Goal: Information Seeking & Learning: Find specific fact

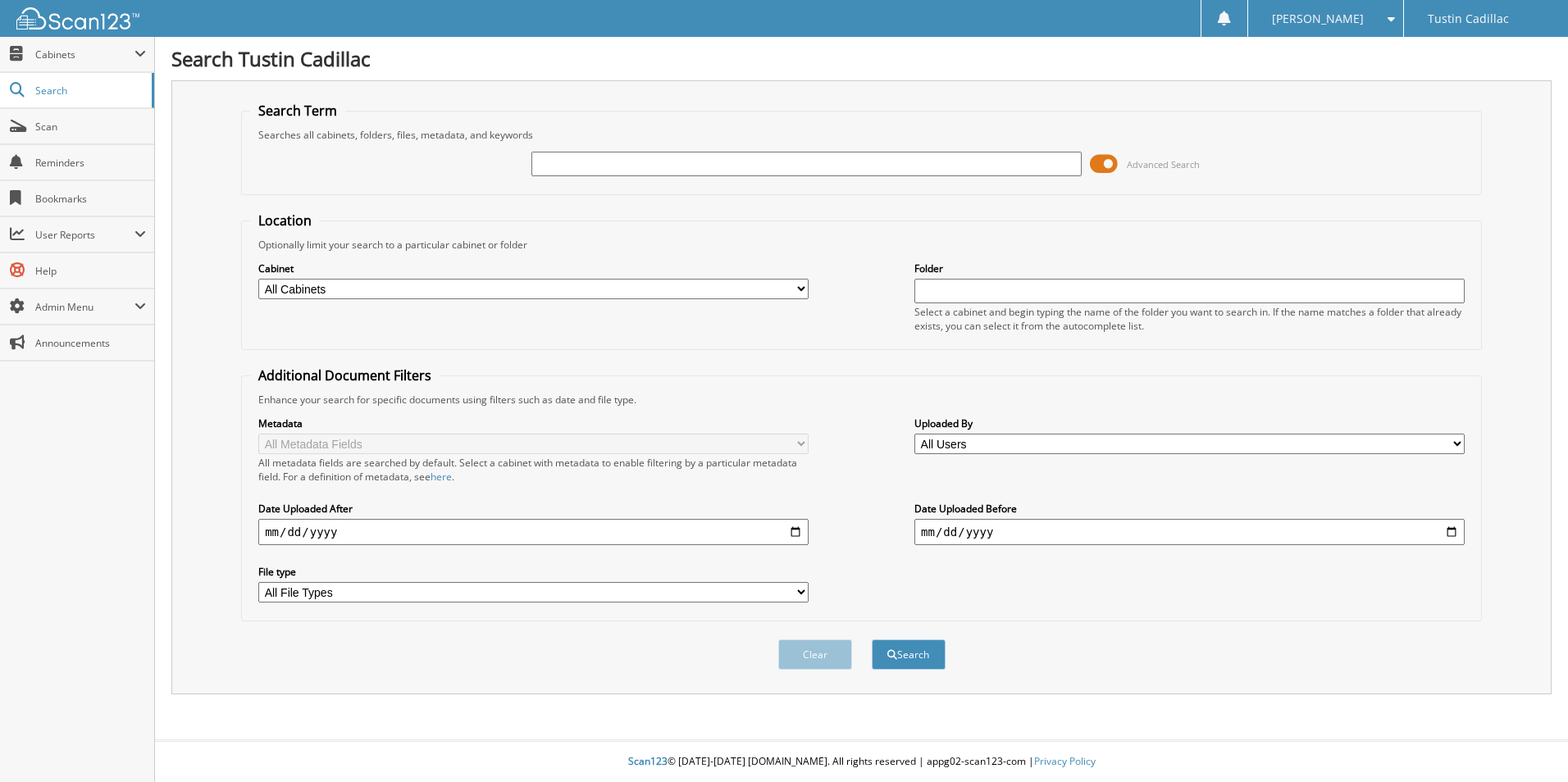
click at [650, 183] on div "Advanced Search" at bounding box center [861, 163] width 1223 height 45
click at [652, 167] on input "text" at bounding box center [807, 163] width 551 height 25
type input "MR184177"
click at [871, 639] on button "Search" at bounding box center [908, 654] width 74 height 30
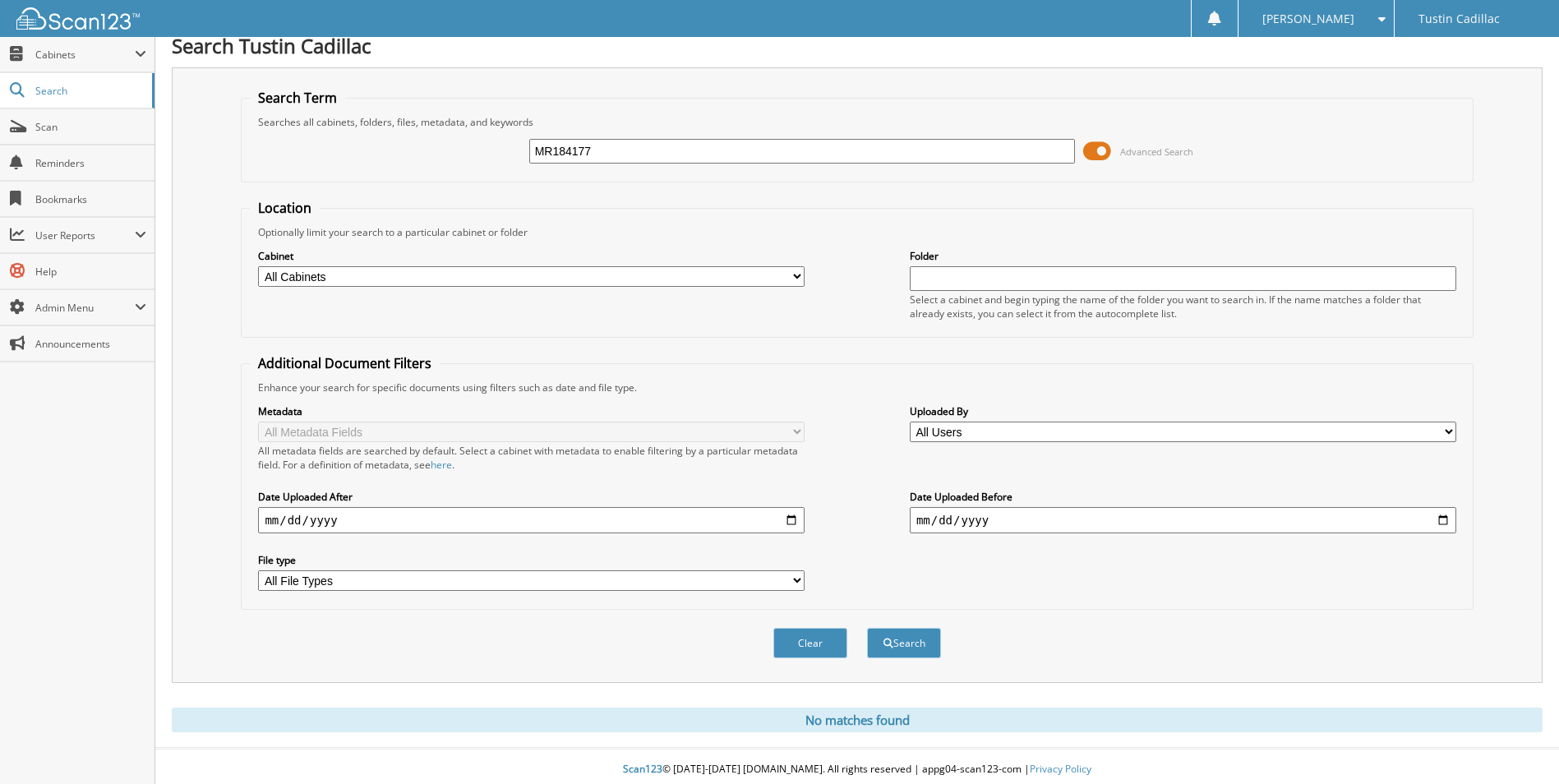
scroll to position [20, 0]
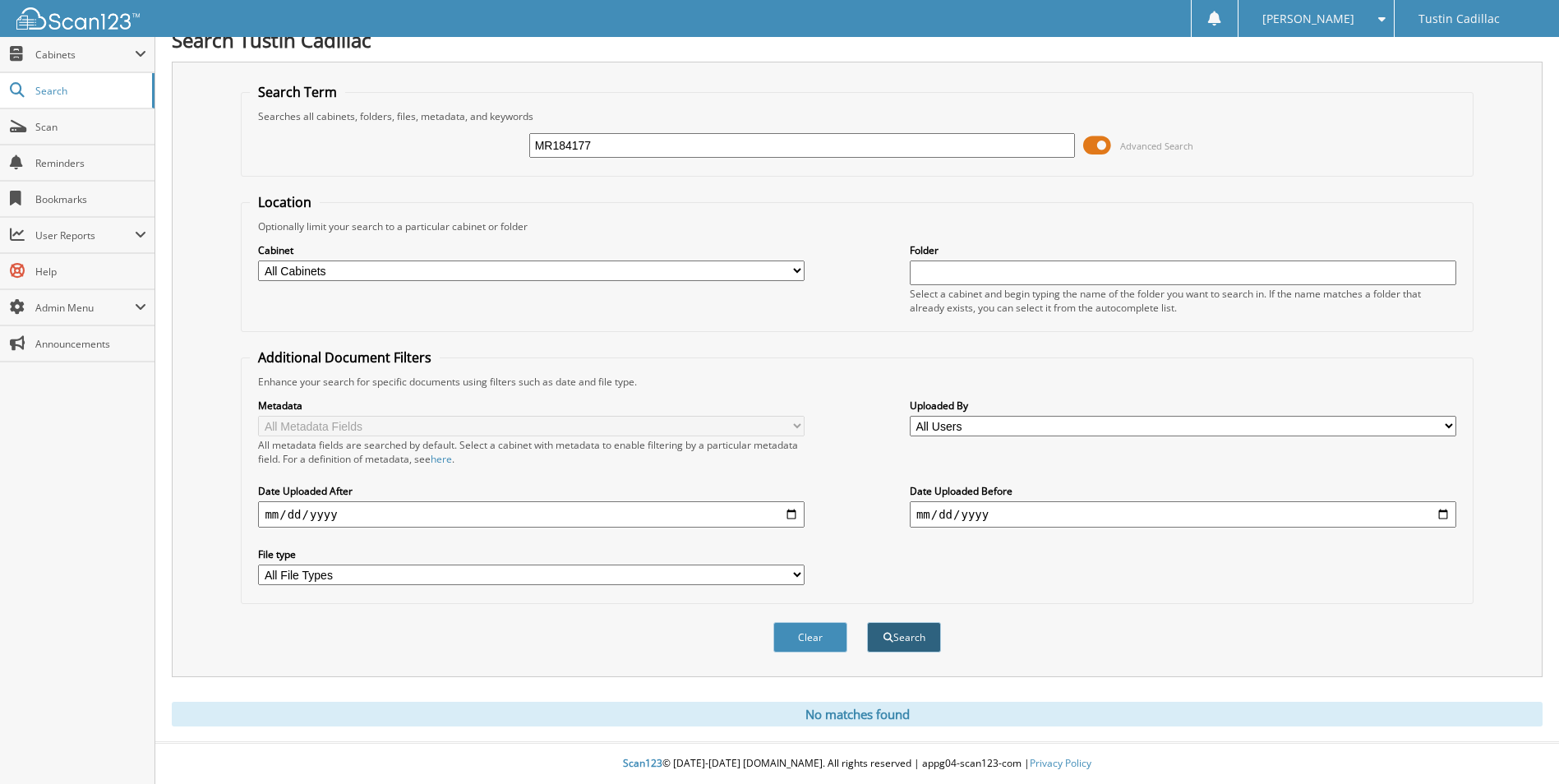
click at [905, 640] on button "Search" at bounding box center [903, 636] width 74 height 30
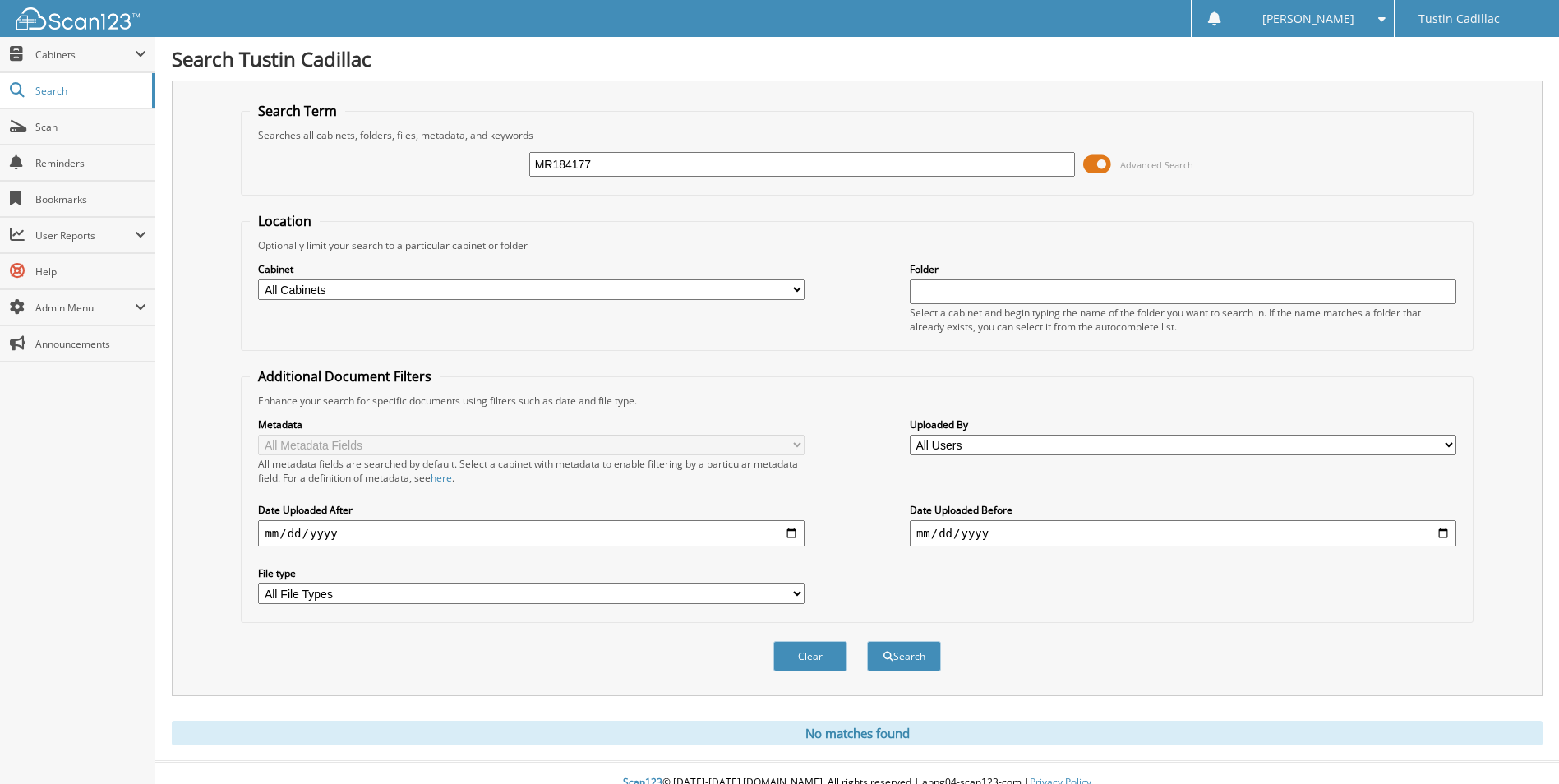
click at [832, 168] on input "MR184177" at bounding box center [802, 164] width 546 height 25
type input "[PERSON_NAME]"
click at [867, 641] on button "Search" at bounding box center [903, 656] width 74 height 30
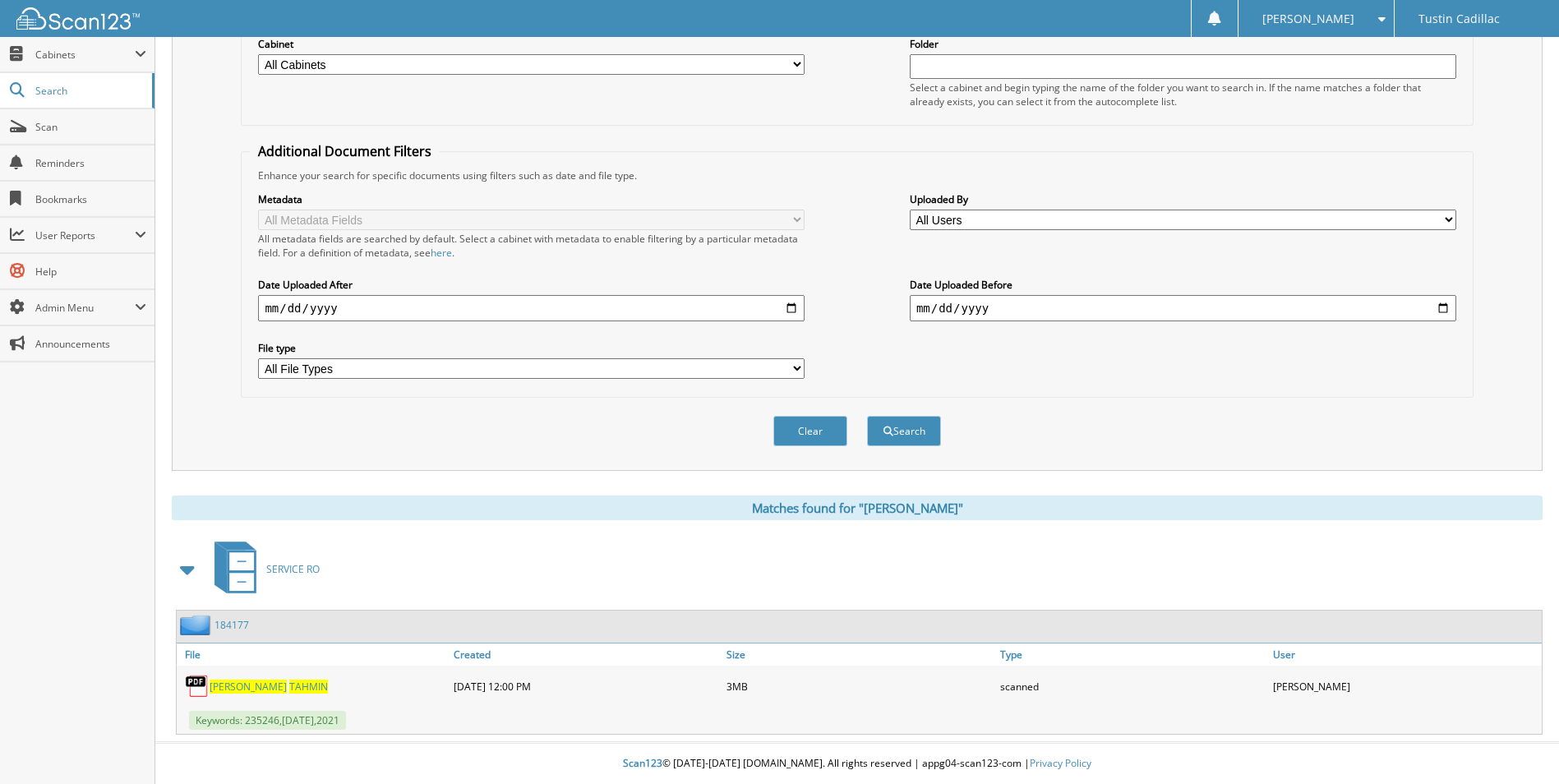
scroll to position [226, 0]
click at [244, 685] on span "[PERSON_NAME]" at bounding box center [248, 686] width 77 height 14
